Goal: Information Seeking & Learning: Learn about a topic

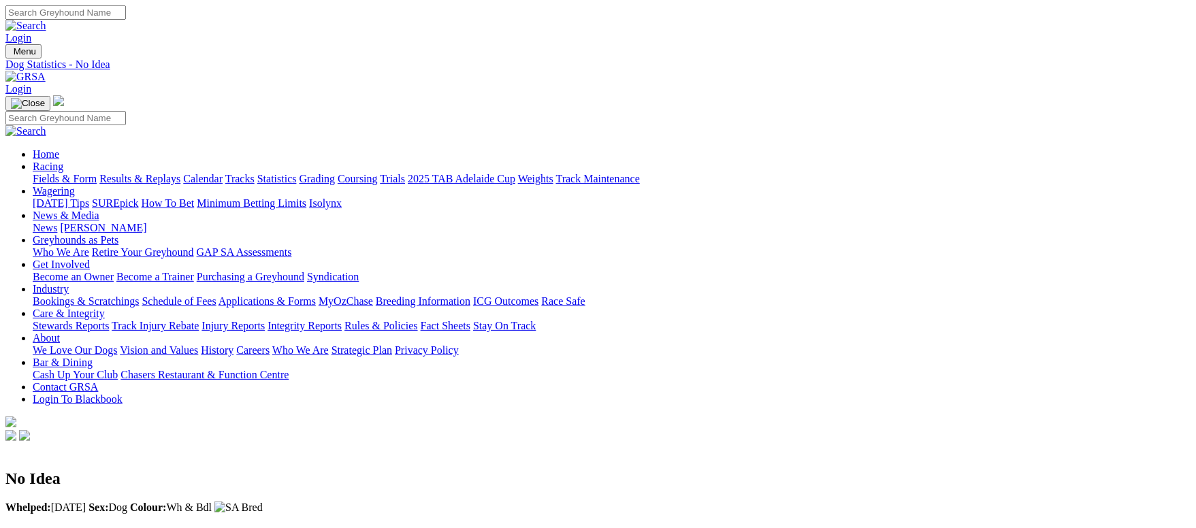
click at [97, 173] on link "Fields & Form" at bounding box center [65, 179] width 64 height 12
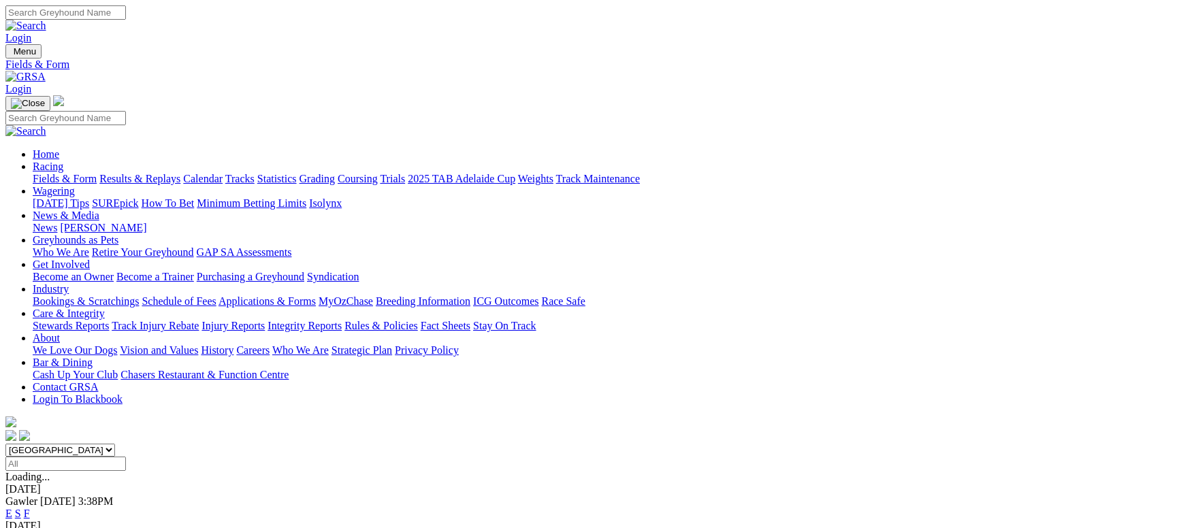
scroll to position [204, 0]
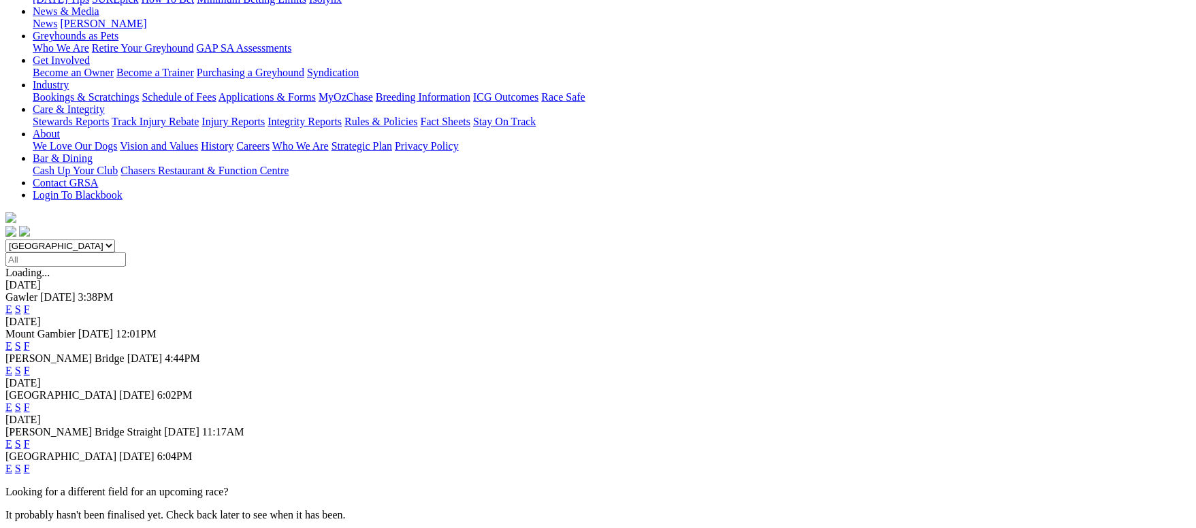
click at [30, 463] on link "F" at bounding box center [27, 469] width 6 height 12
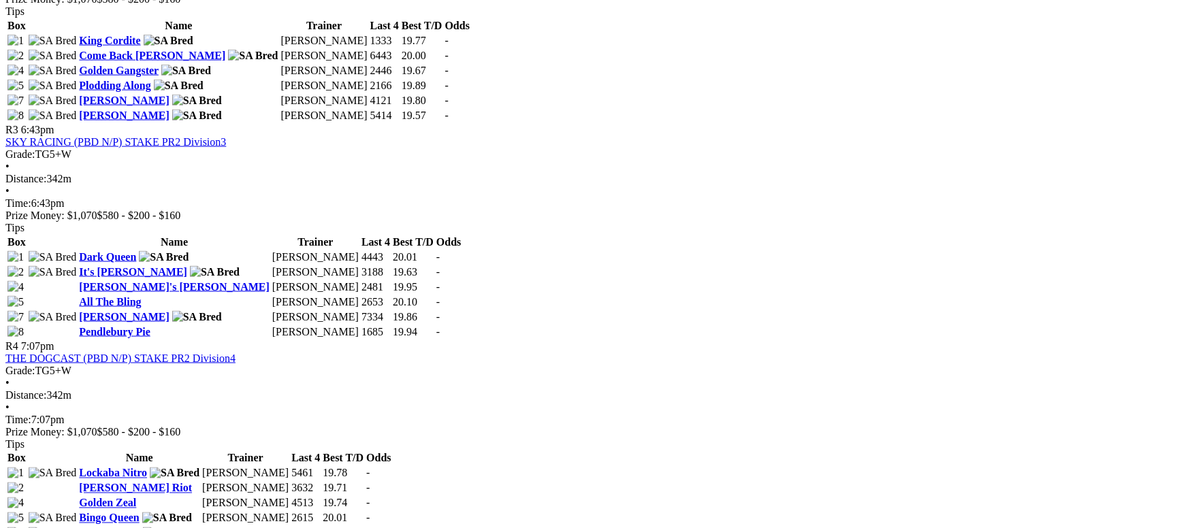
scroll to position [1021, 0]
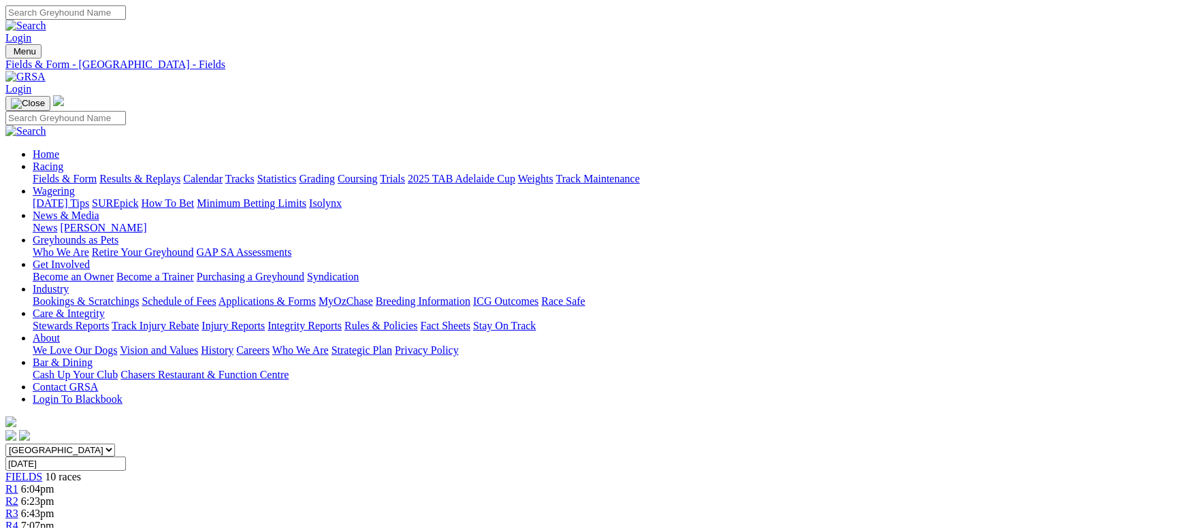
click at [335, 173] on link "Grading" at bounding box center [317, 179] width 35 height 12
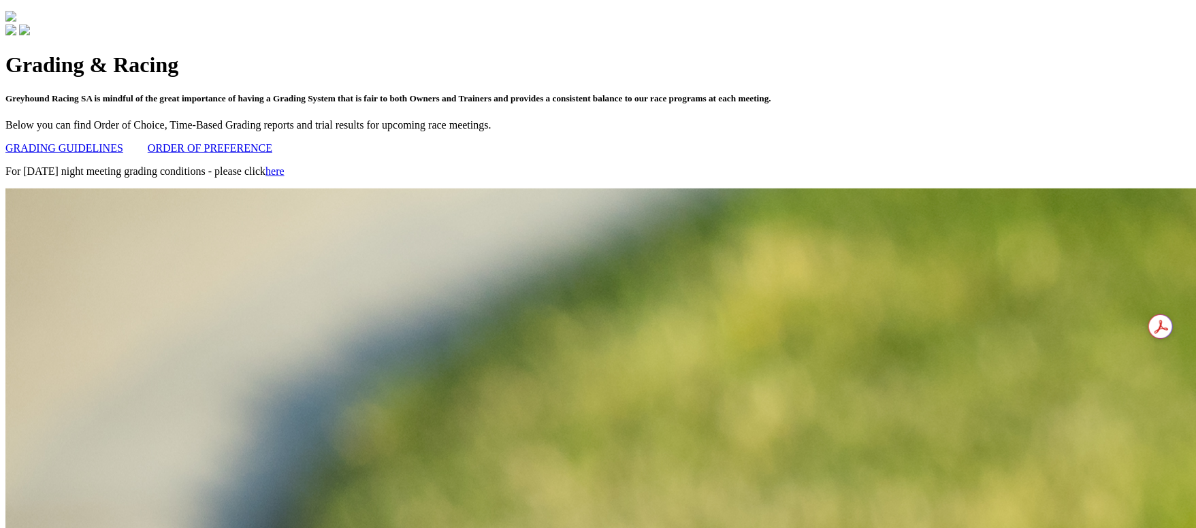
scroll to position [311, 0]
